Goal: Find specific page/section: Find specific page/section

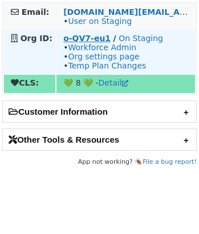
click at [80, 42] on strong "o-QV7-eu1" at bounding box center [86, 38] width 47 height 9
